Goal: Check status

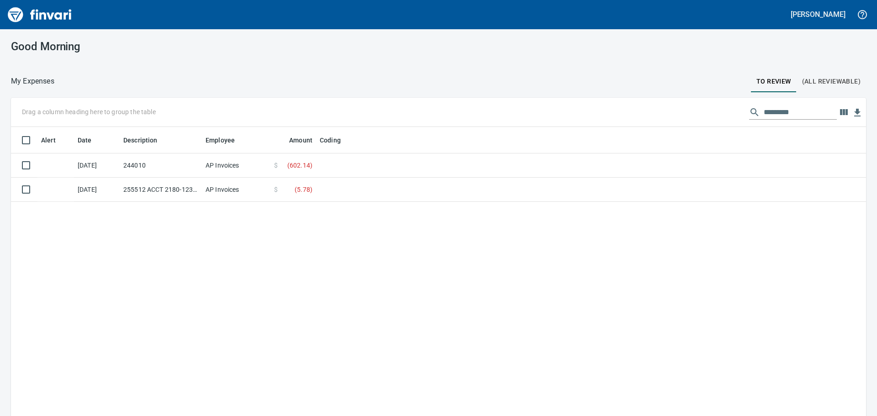
scroll to position [309, 842]
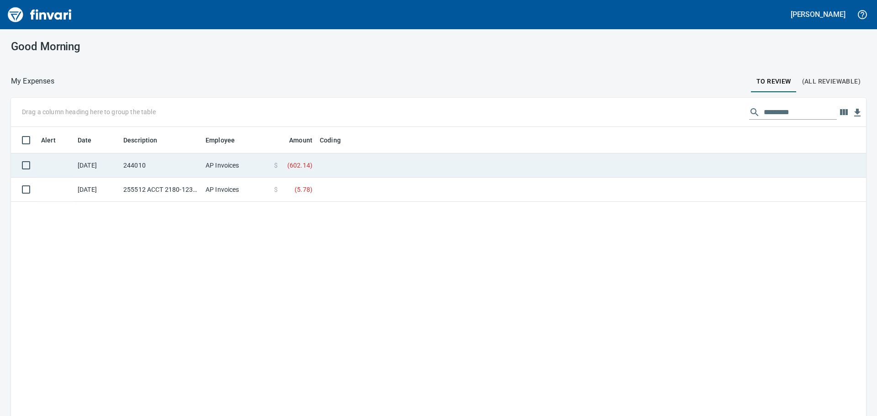
click at [415, 170] on td at bounding box center [430, 166] width 228 height 24
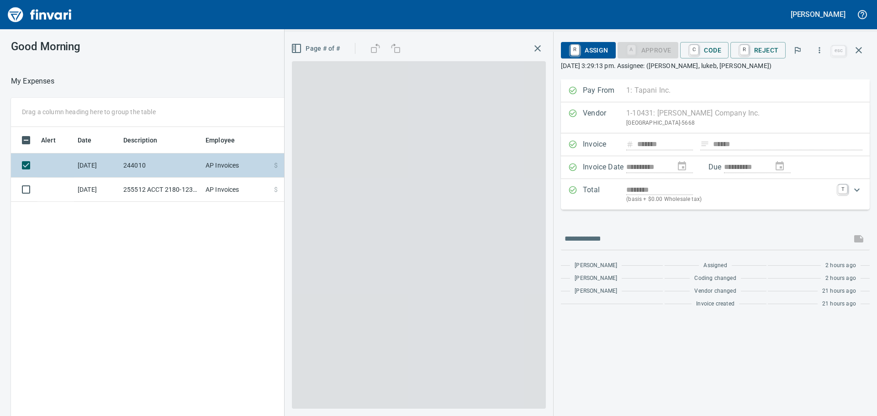
scroll to position [309, 613]
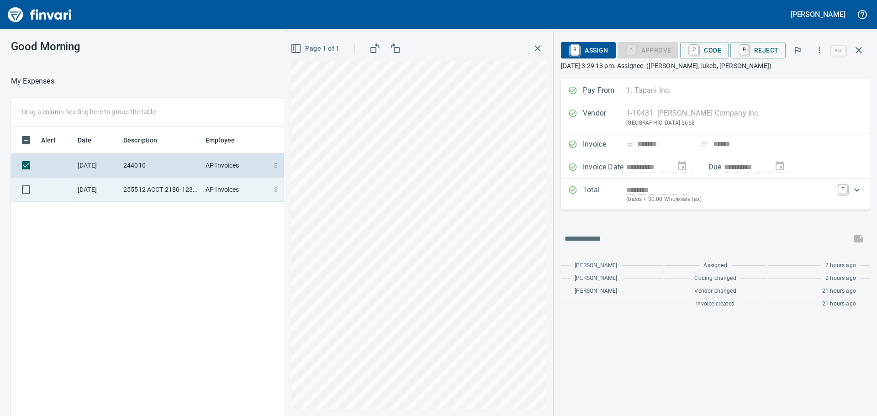
click at [162, 192] on td "255512 ACCT 2180-1237992" at bounding box center [161, 190] width 82 height 24
